Goal: Find specific page/section: Find specific page/section

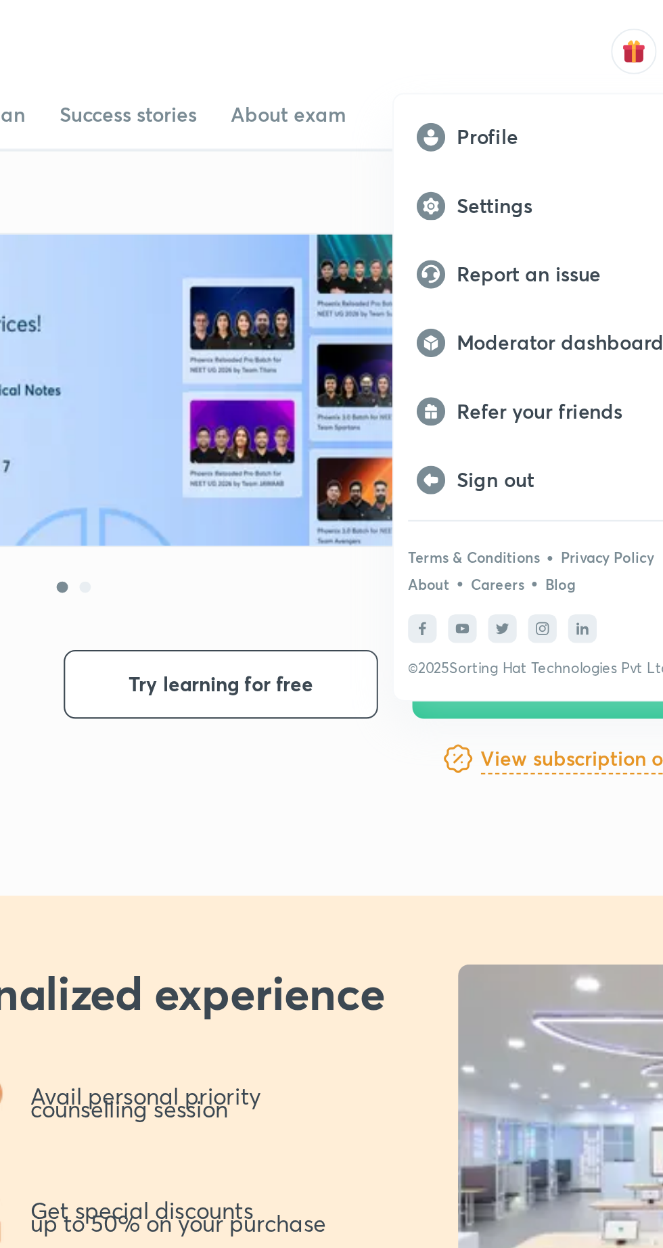
click at [548, 169] on div "Moderator dashboard" at bounding box center [562, 162] width 158 height 32
